Goal: Book appointment/travel/reservation

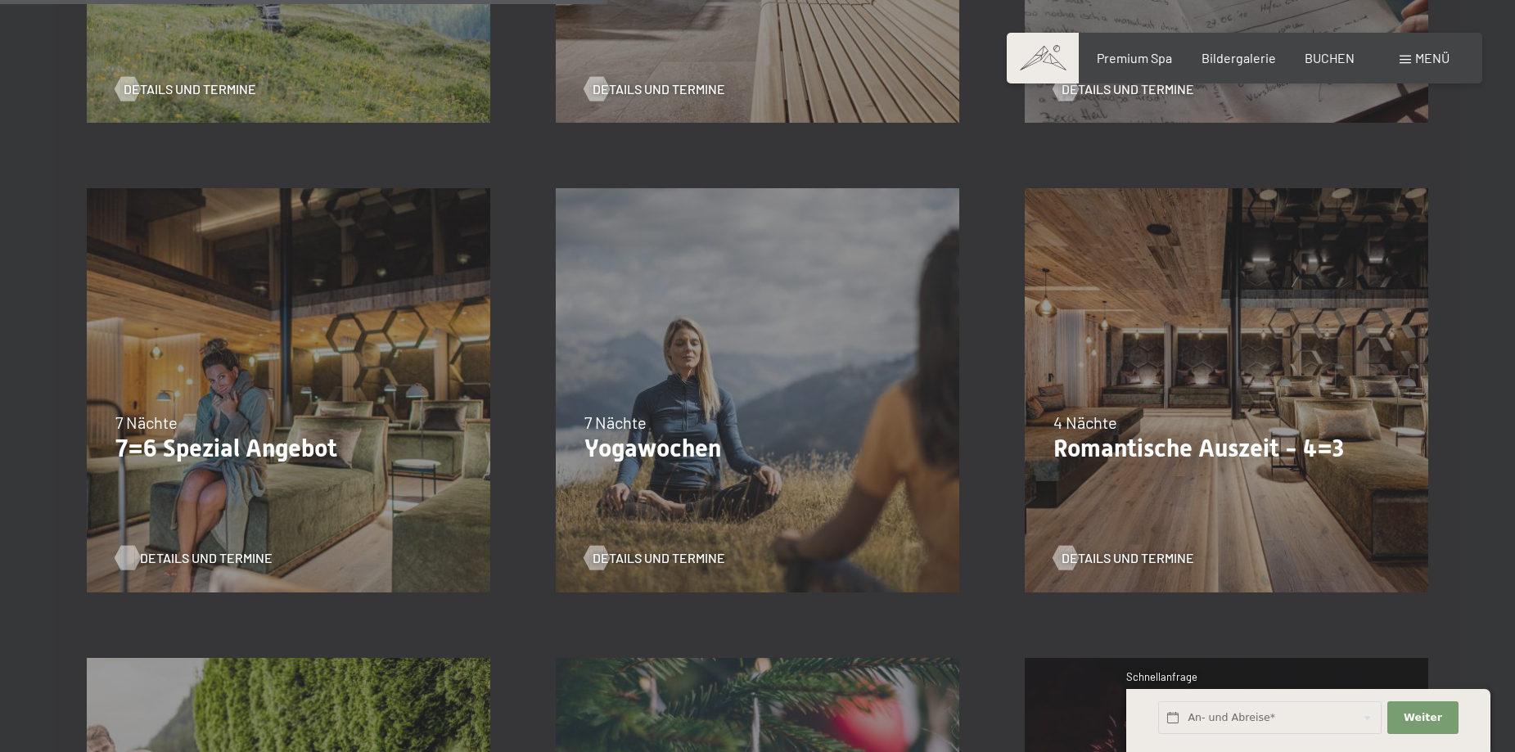
scroll to position [1310, 0]
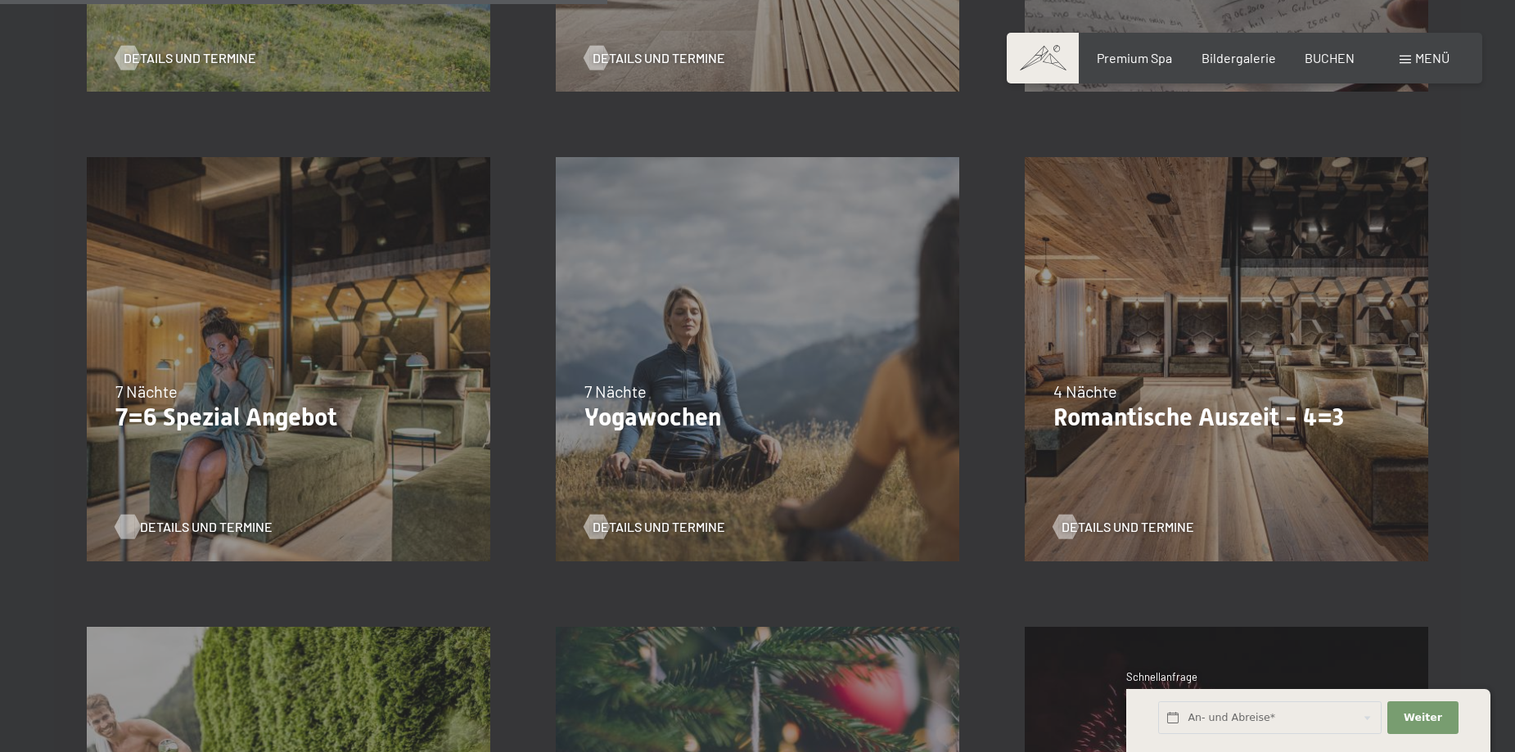
click at [141, 529] on span "Details und Termine" at bounding box center [206, 527] width 133 height 18
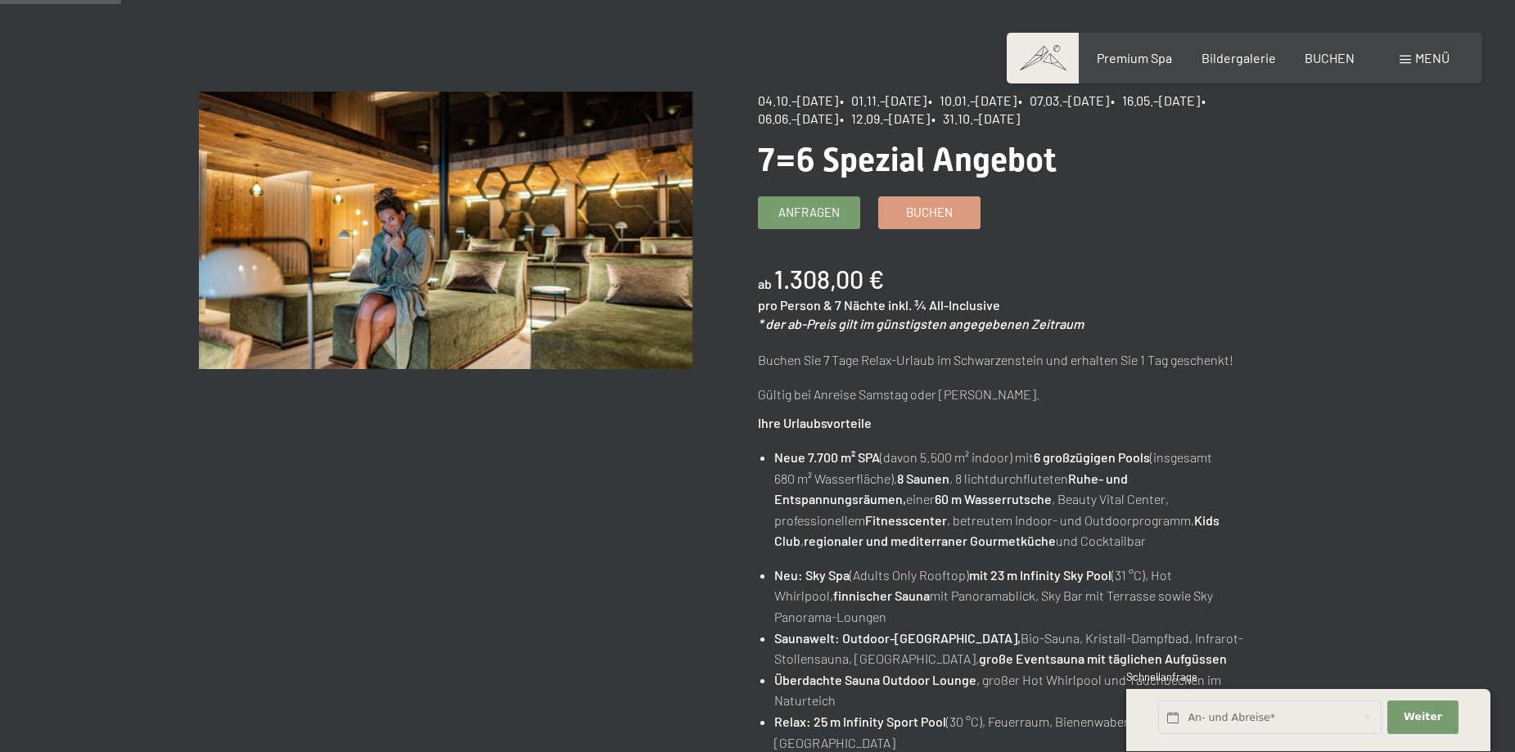
scroll to position [153, 0]
click at [1262, 56] on span "Bildergalerie" at bounding box center [1239, 55] width 74 height 16
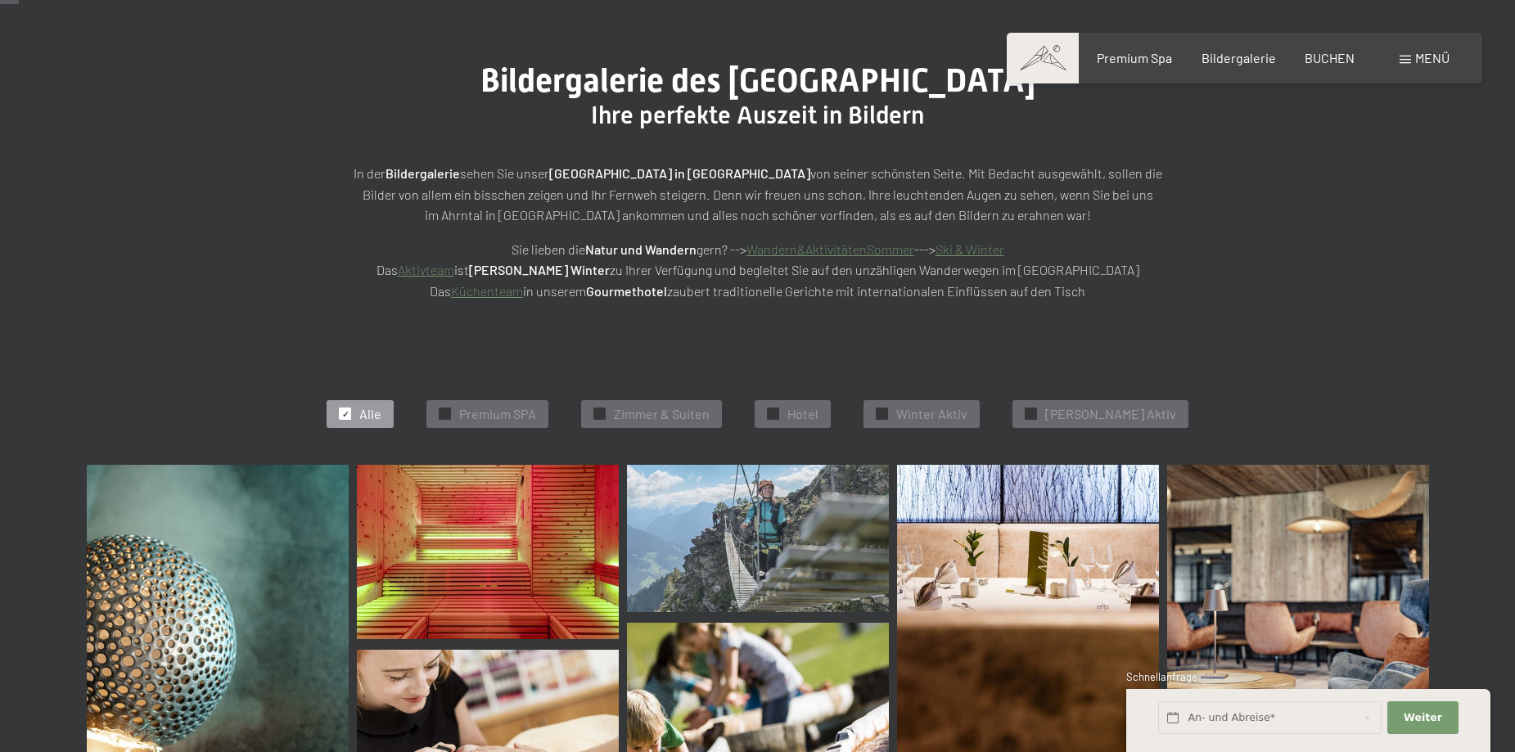
scroll to position [327, 0]
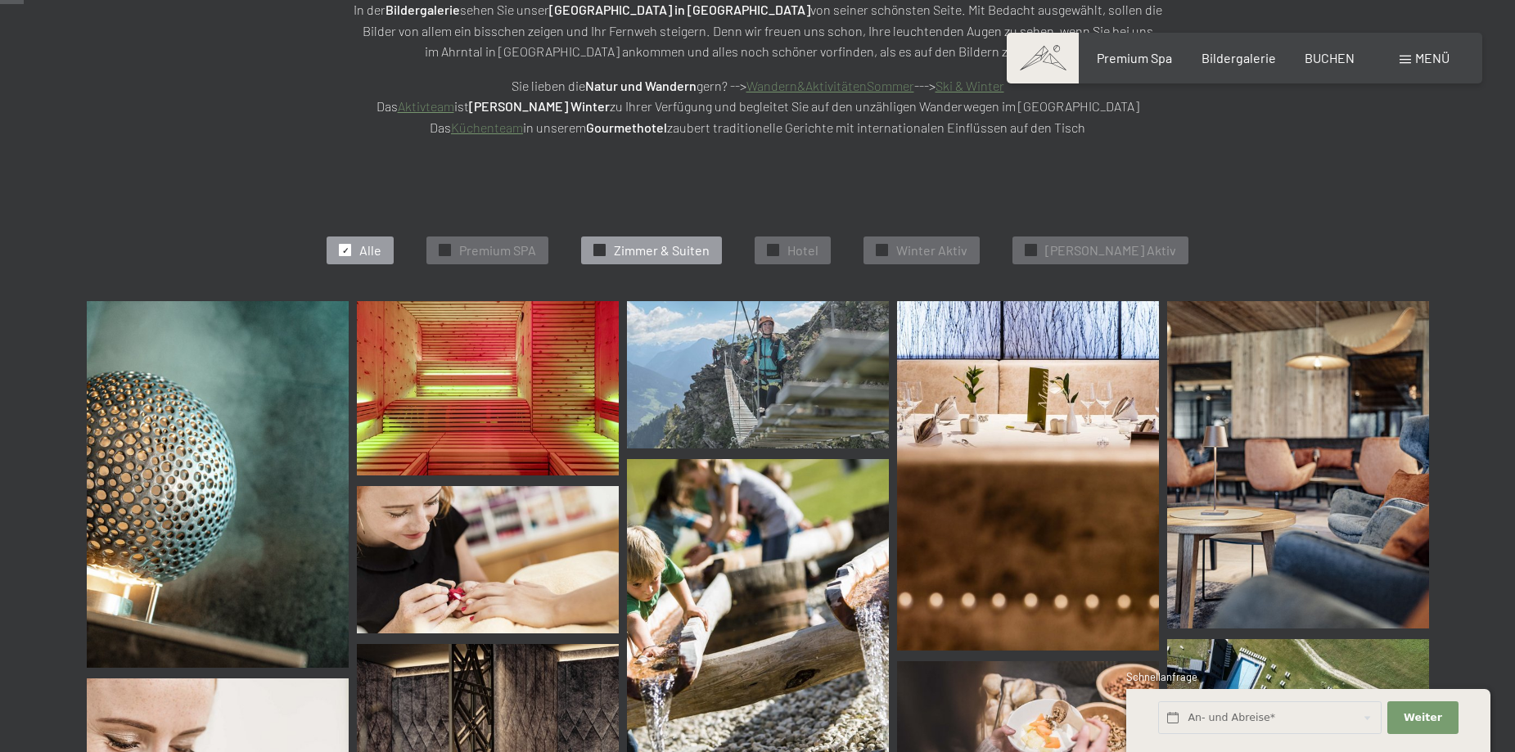
click at [675, 250] on span "Zimmer & Suiten" at bounding box center [662, 250] width 96 height 18
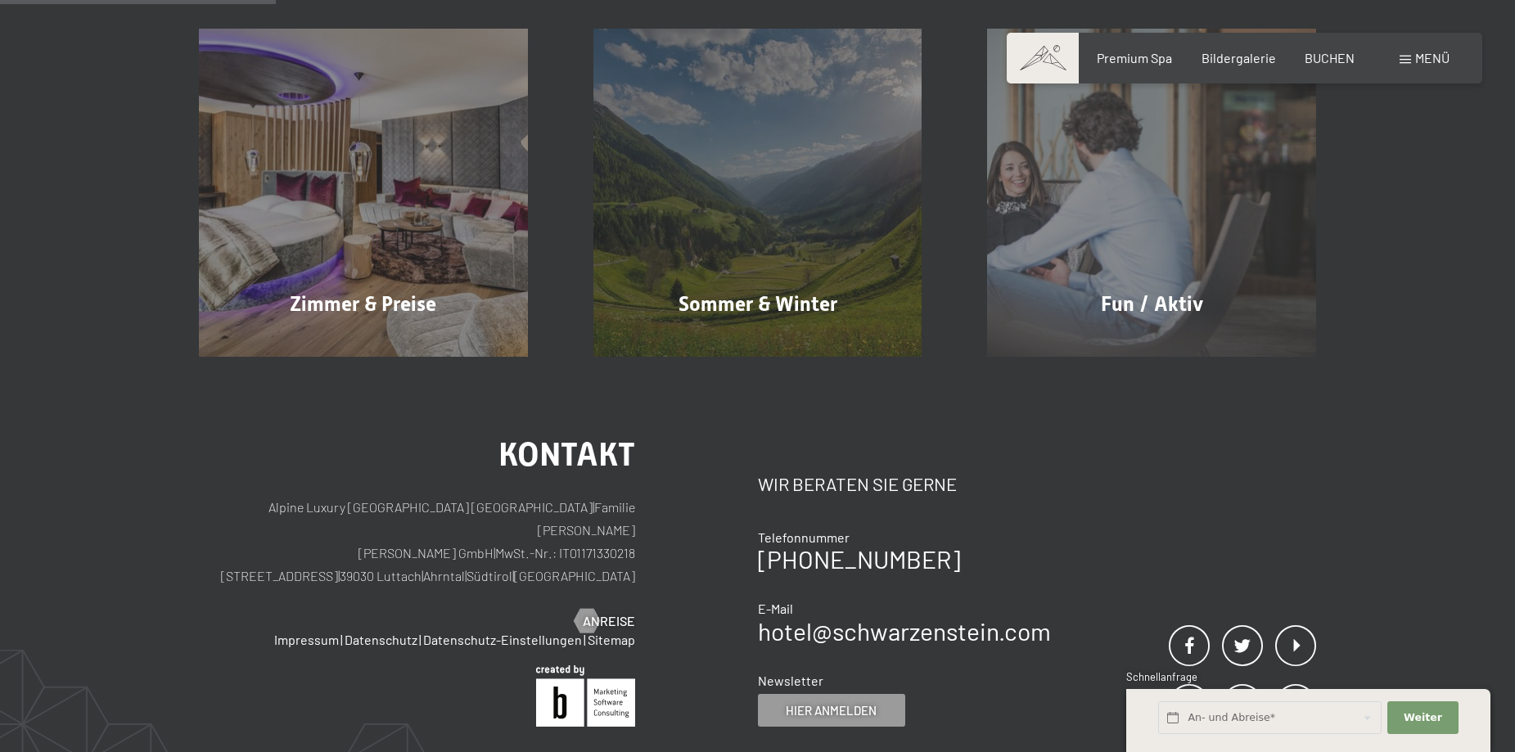
scroll to position [0, 0]
